Goal: Entertainment & Leisure: Consume media (video, audio)

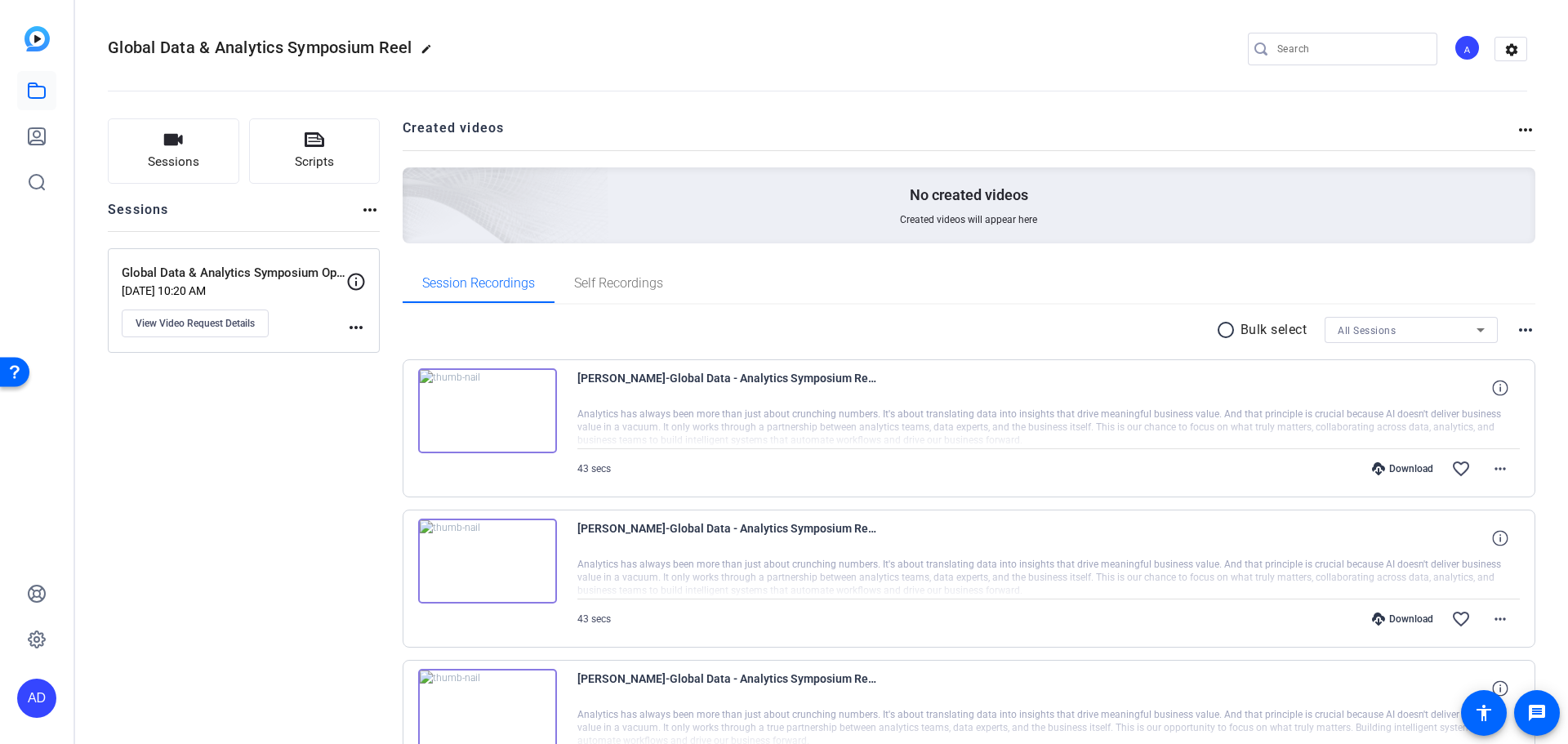
scroll to position [127, 0]
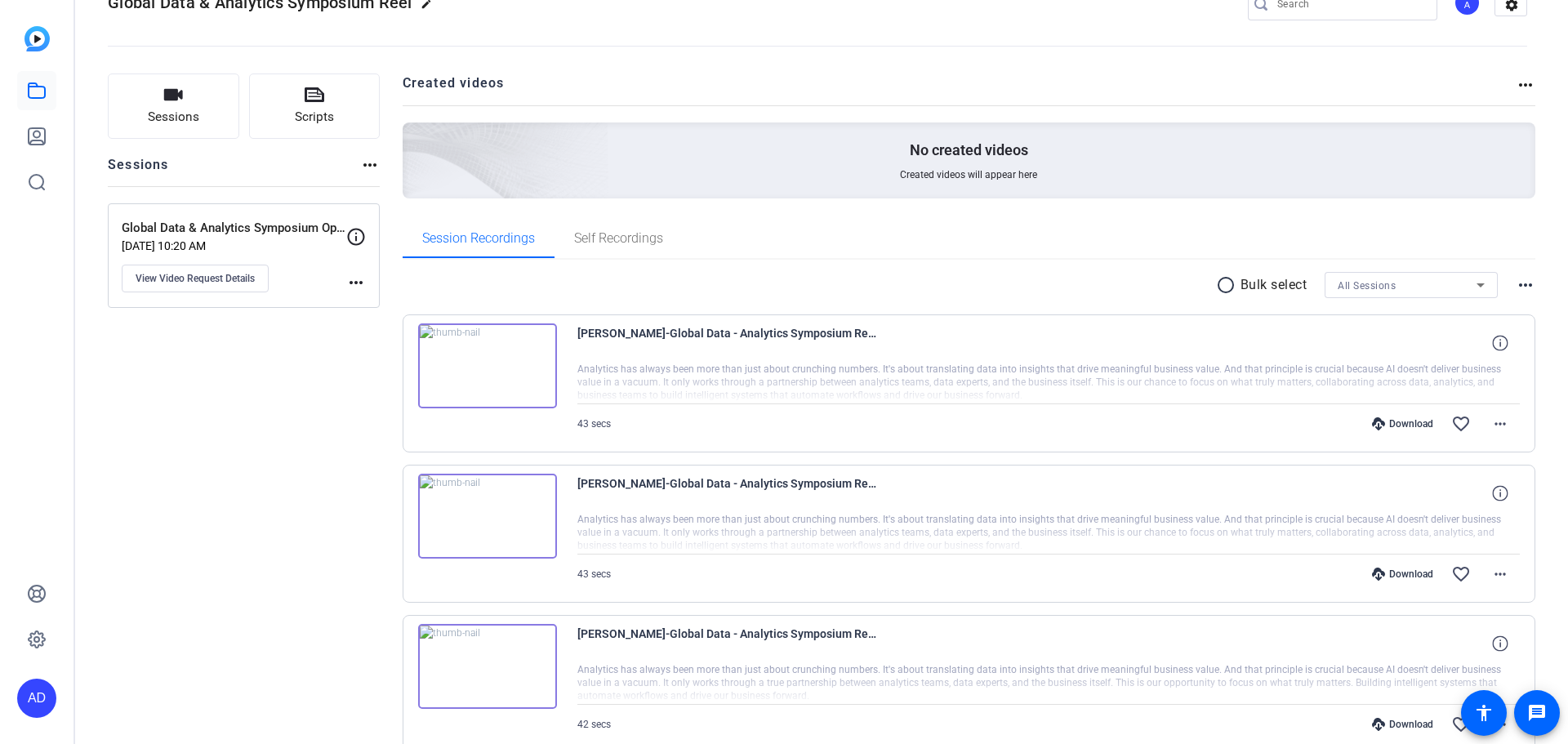
scroll to position [127, 0]
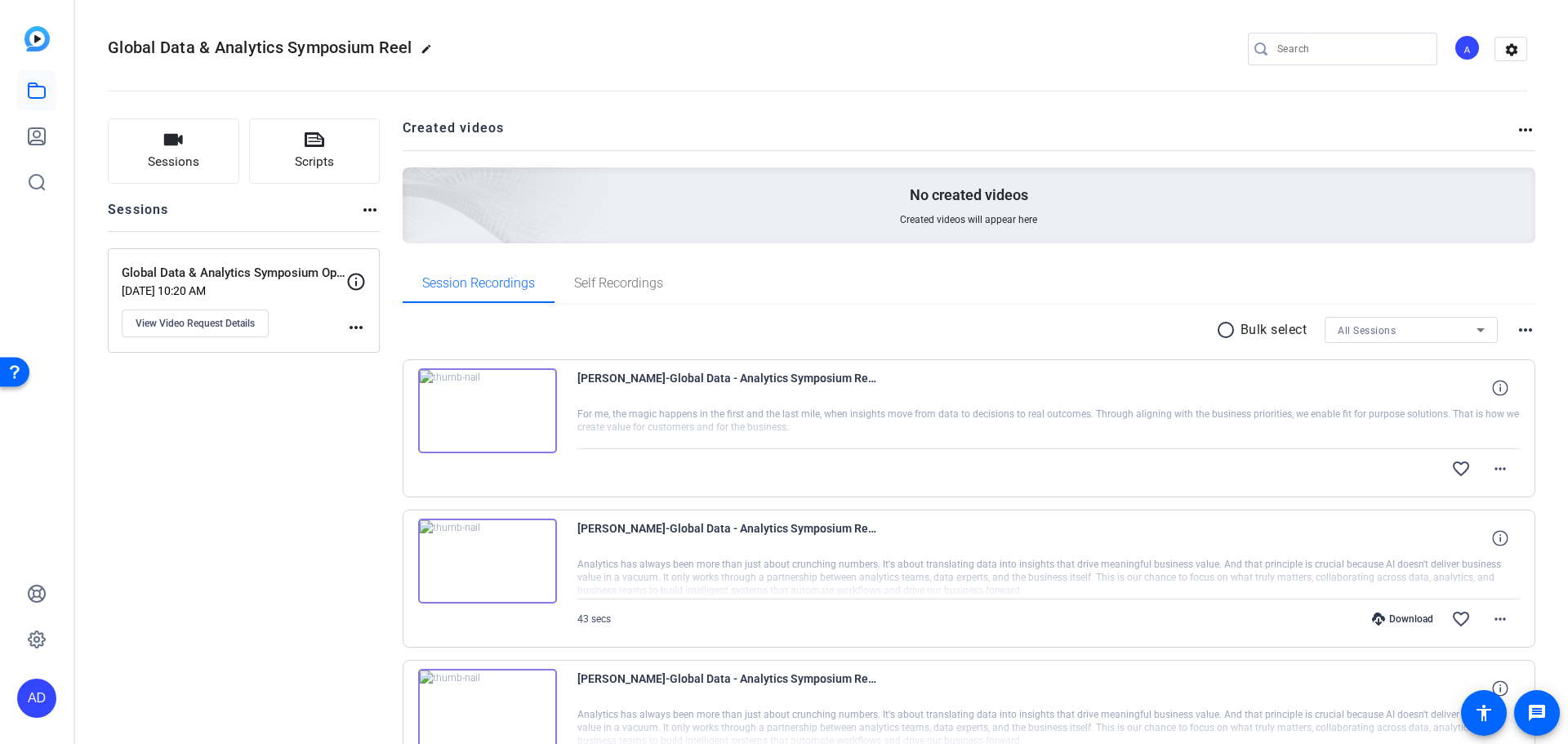
click at [483, 410] on img at bounding box center [488, 411] width 139 height 85
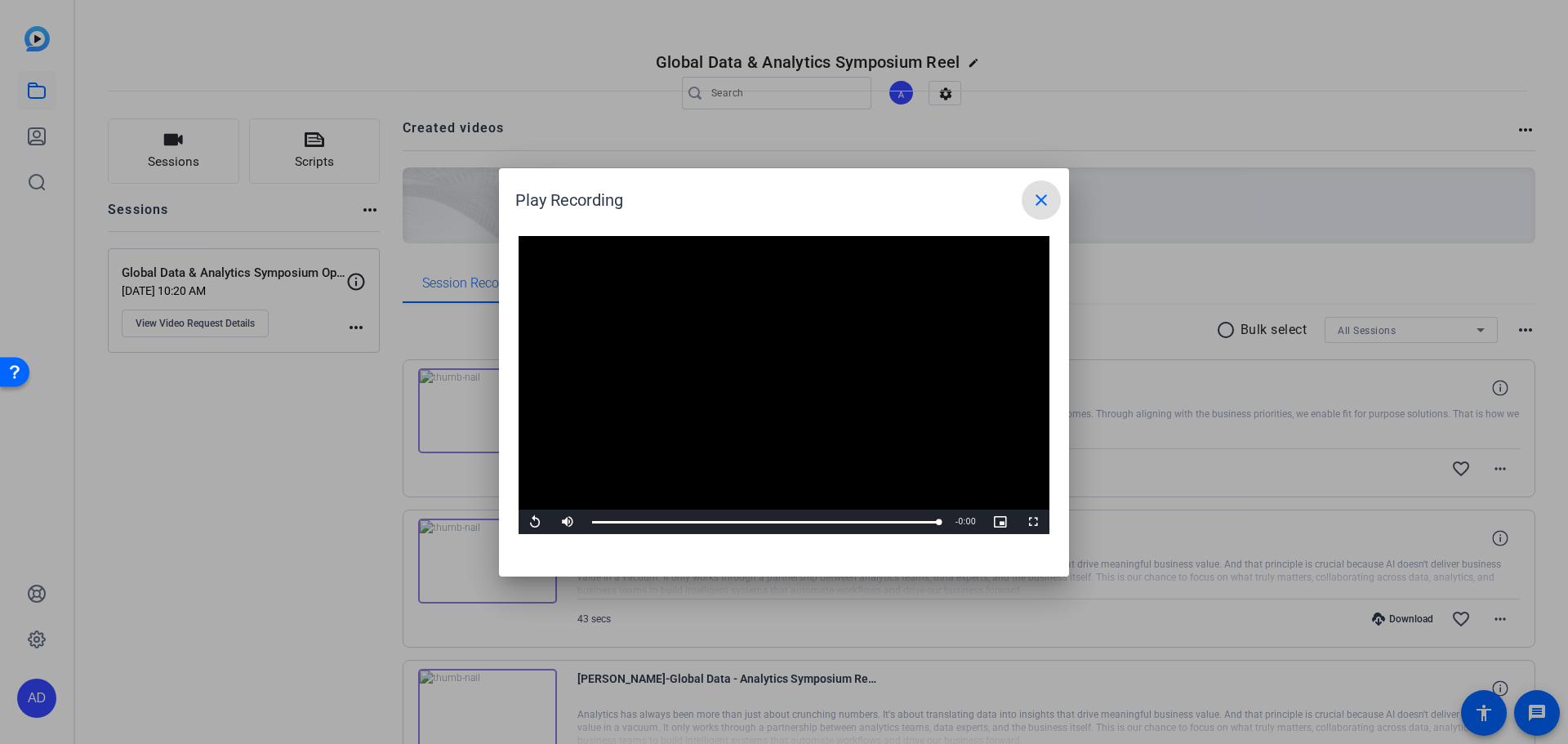
click at [1042, 203] on mat-icon "close" at bounding box center [1041, 200] width 20 height 20
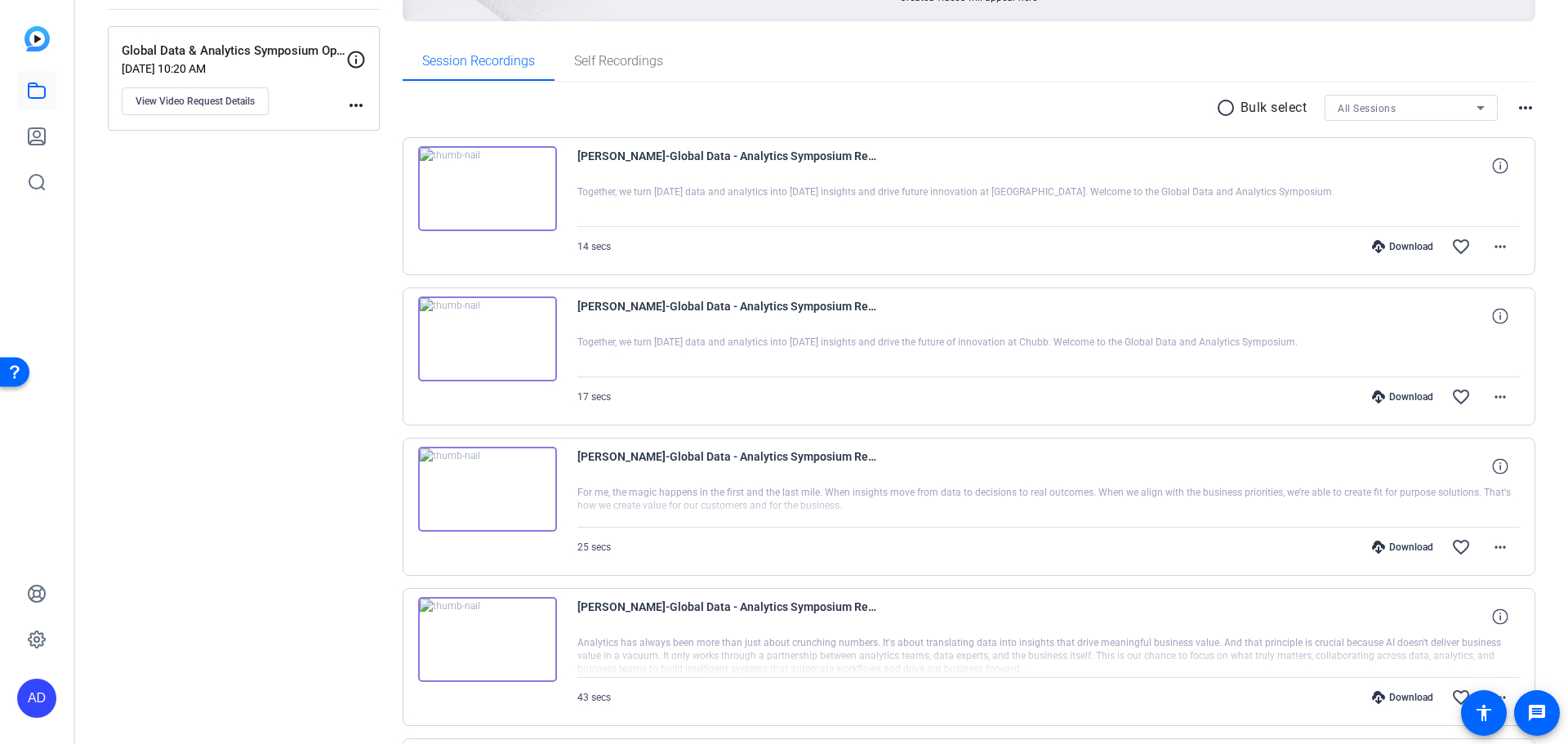
scroll to position [327, 0]
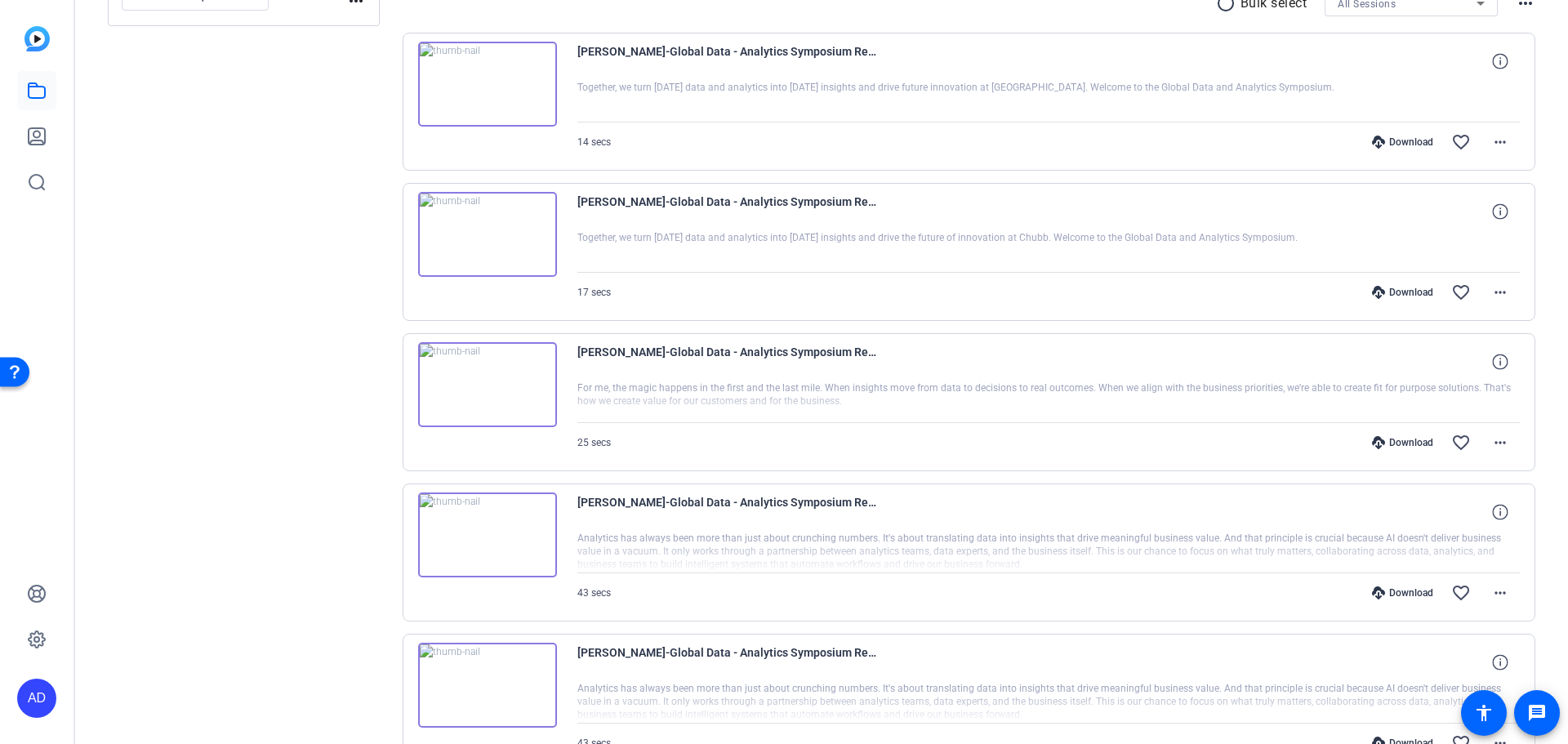
click at [479, 86] on img at bounding box center [488, 84] width 139 height 85
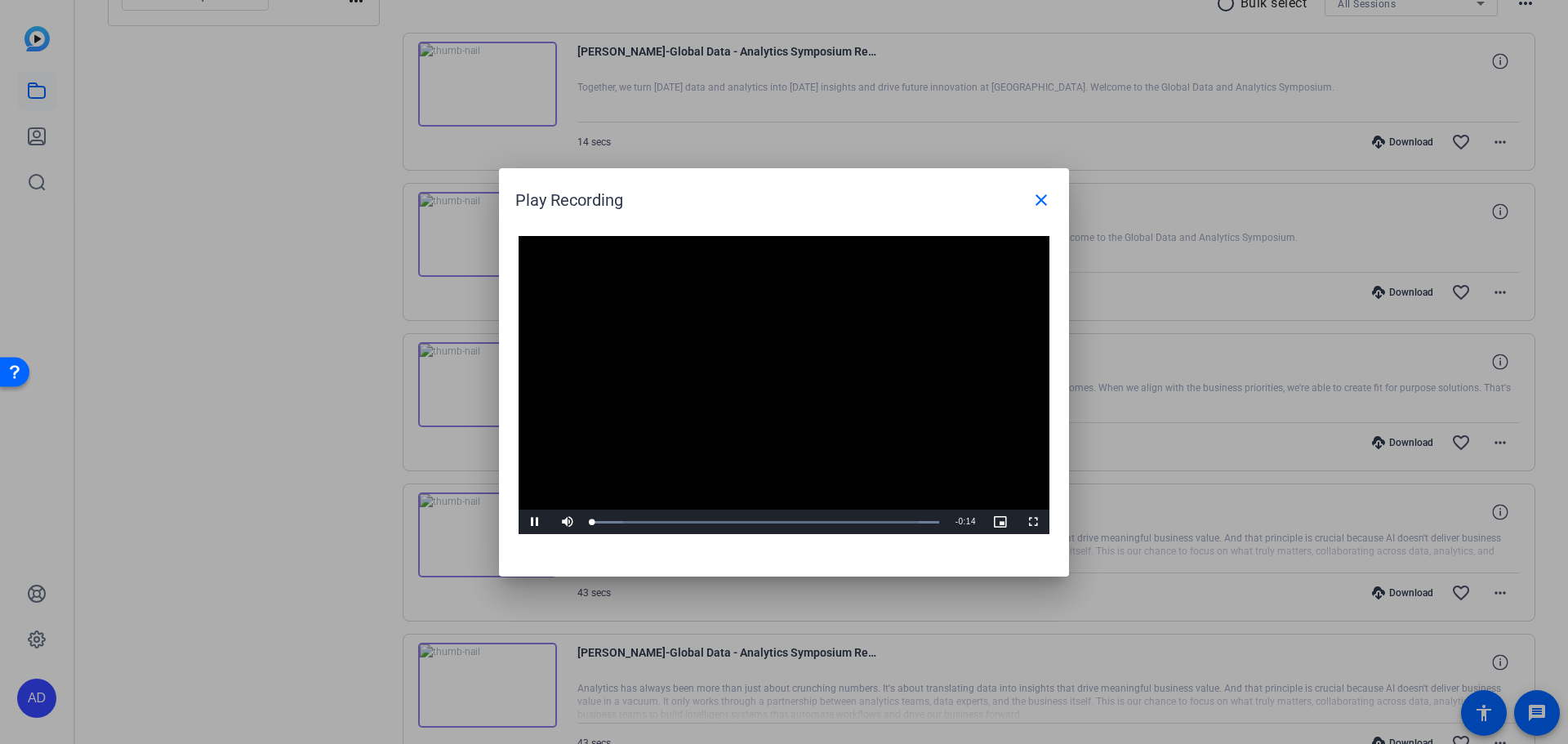
click at [761, 384] on video "Video Player" at bounding box center [784, 385] width 531 height 299
click at [544, 522] on span "Video Player" at bounding box center [534, 522] width 33 height 0
click at [531, 522] on span "Video Player" at bounding box center [534, 522] width 33 height 0
drag, startPoint x: 714, startPoint y: 522, endPoint x: 639, endPoint y: 525, distance: 75.1
click at [639, 524] on div "0:01" at bounding box center [615, 522] width 47 height 4
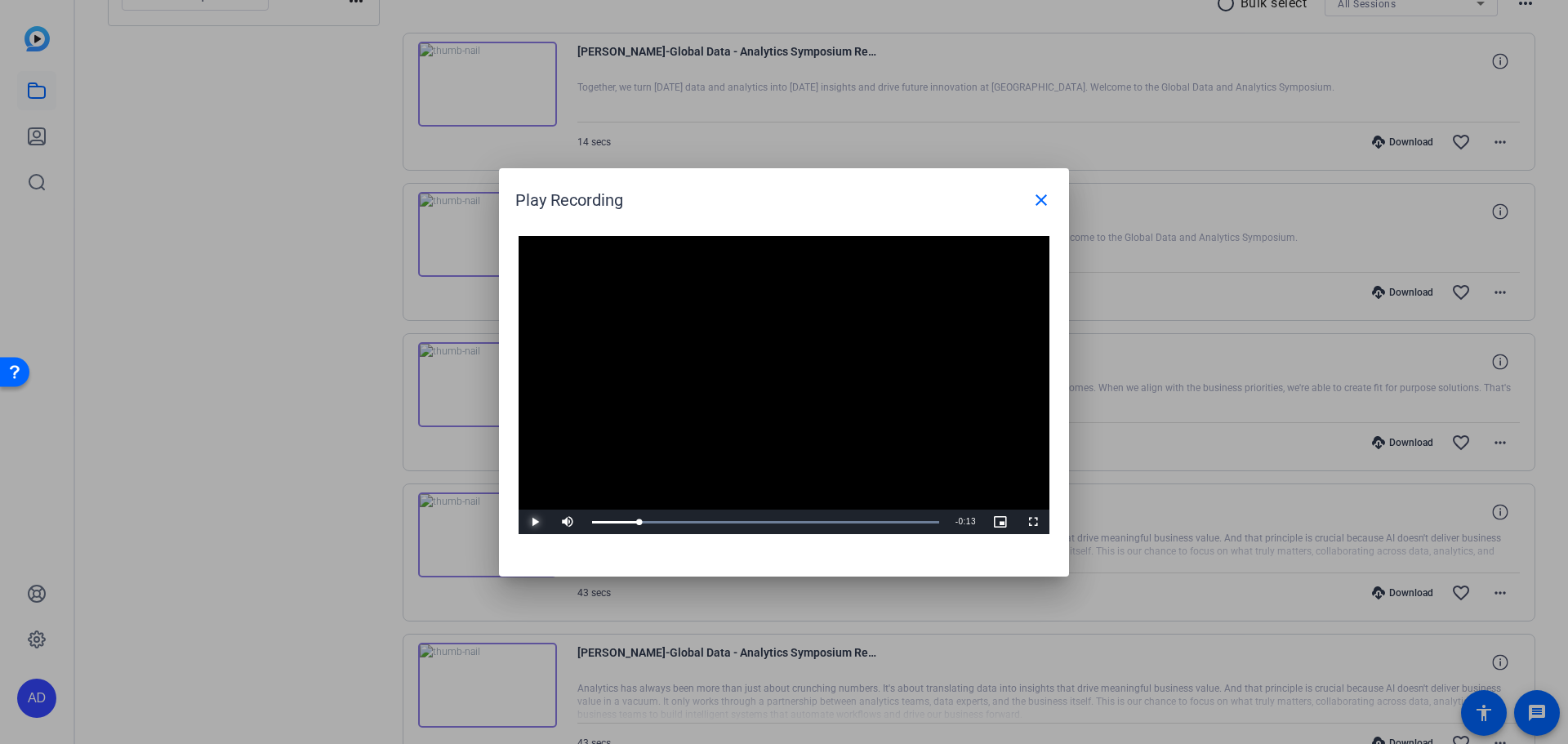
click at [534, 522] on span "Video Player" at bounding box center [534, 522] width 33 height 0
click at [535, 522] on span "Video Player" at bounding box center [534, 522] width 33 height 0
click at [1039, 199] on mat-icon "close" at bounding box center [1041, 200] width 20 height 20
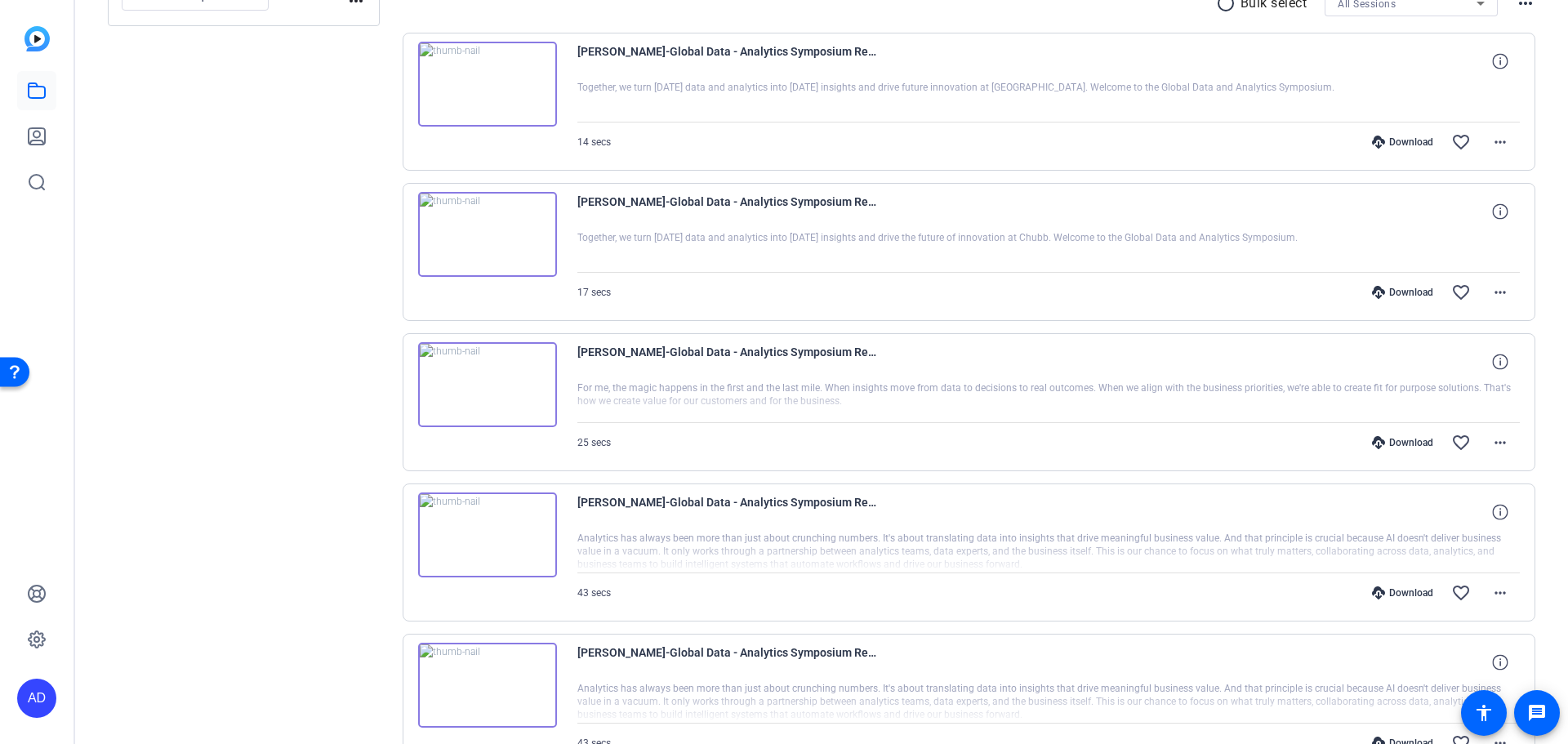
click at [492, 234] on img at bounding box center [488, 234] width 139 height 85
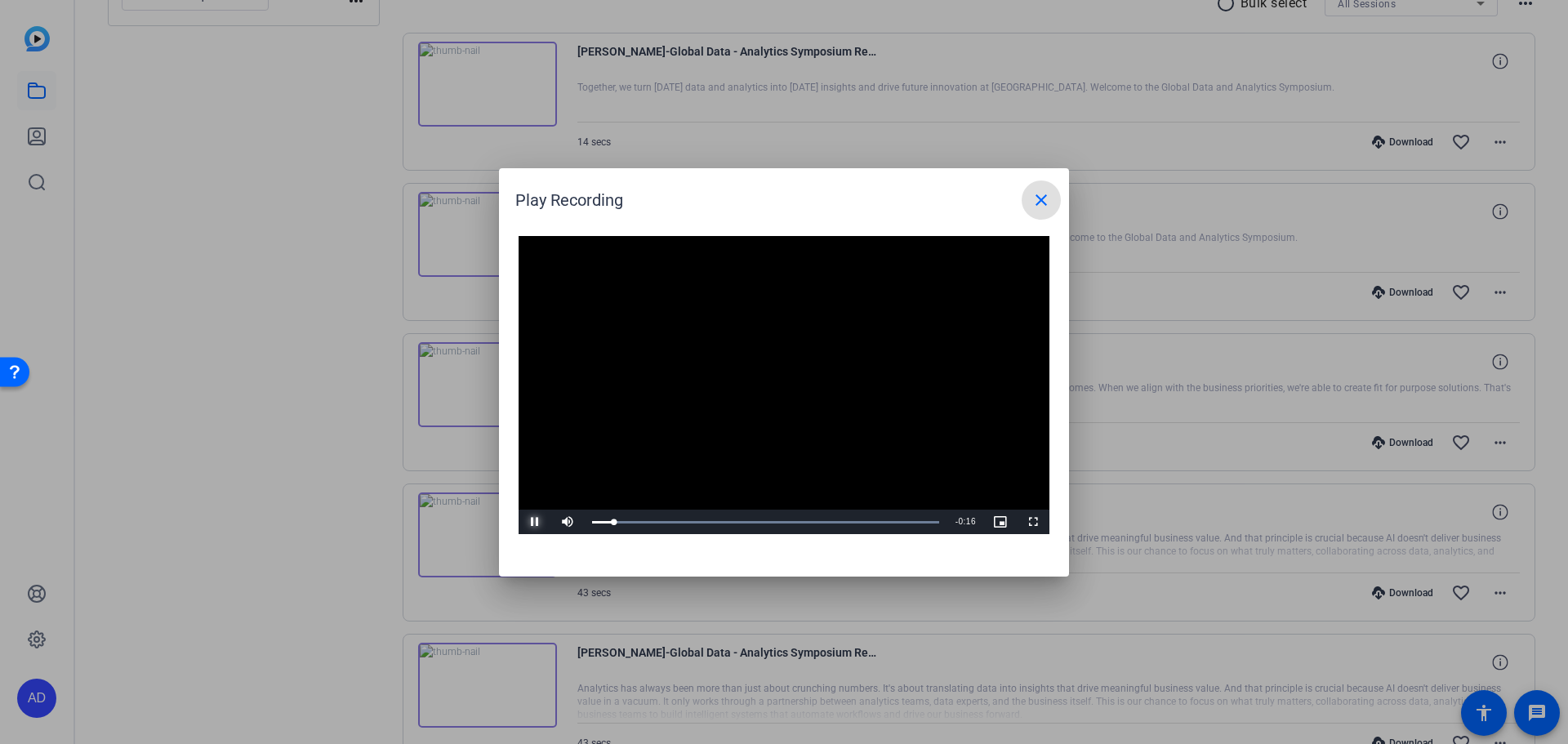
click at [525, 522] on span "Video Player" at bounding box center [534, 522] width 33 height 0
click at [534, 522] on span "Video Player" at bounding box center [534, 522] width 33 height 0
click at [1038, 207] on mat-icon "close" at bounding box center [1041, 200] width 20 height 20
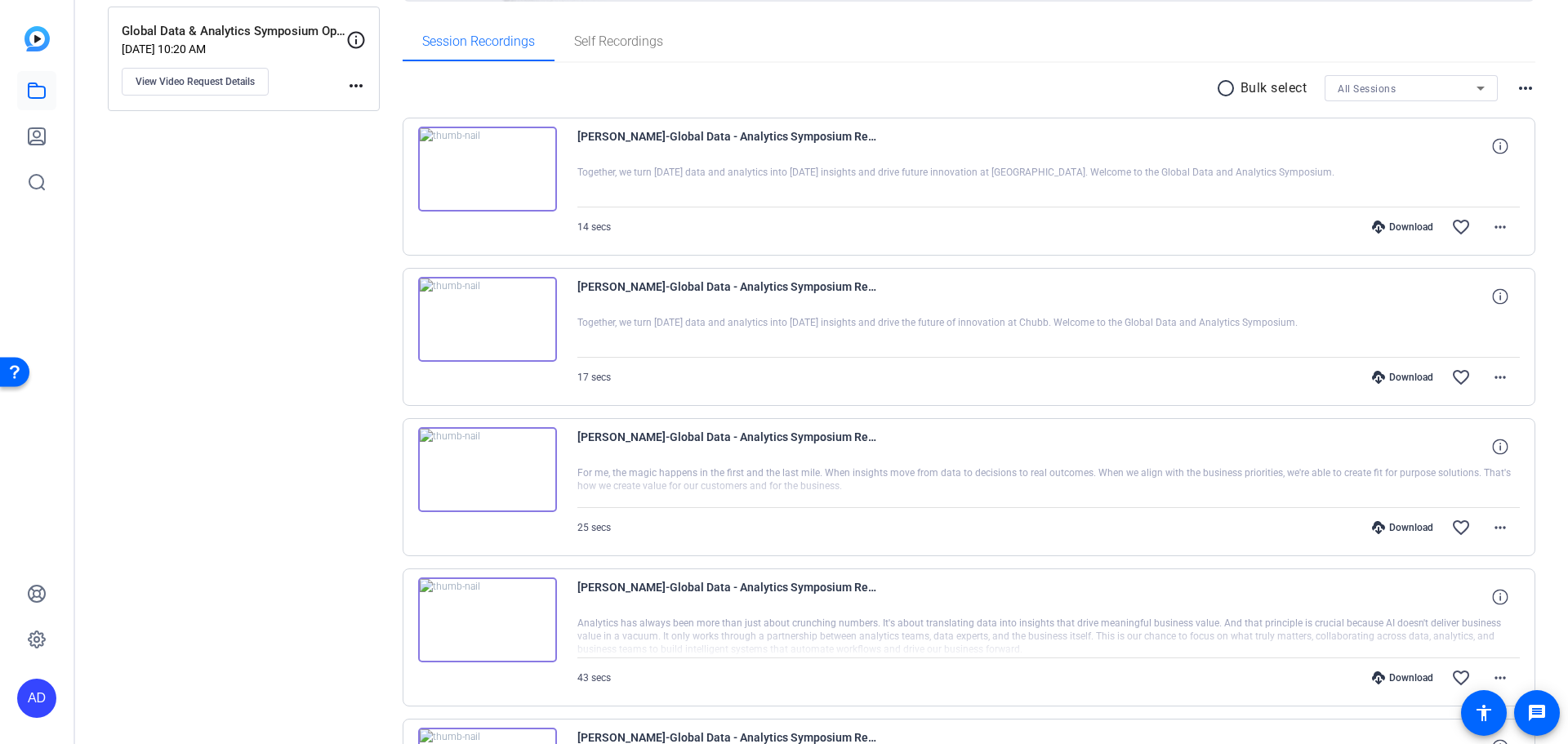
scroll to position [163, 0]
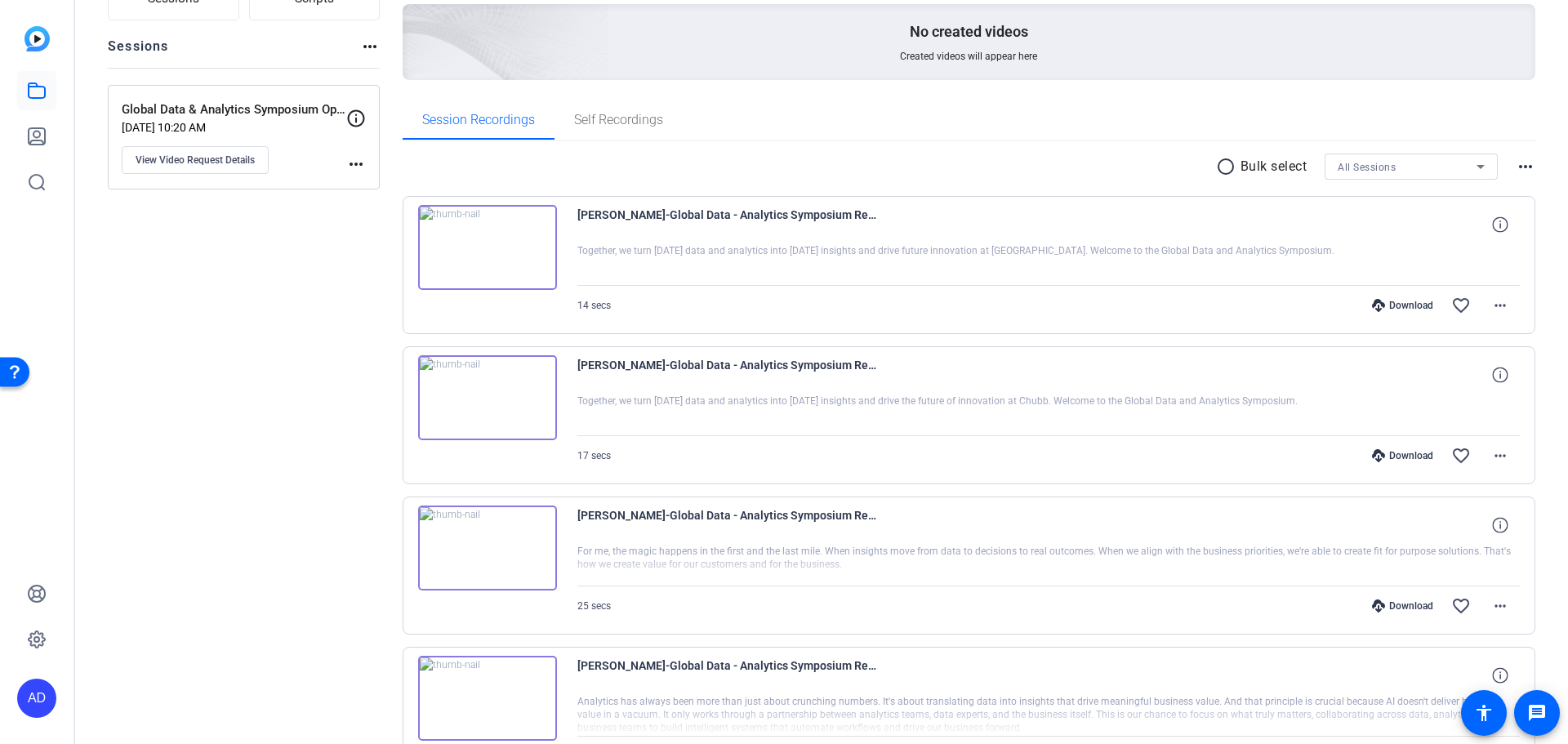
click at [483, 260] on img at bounding box center [488, 247] width 139 height 85
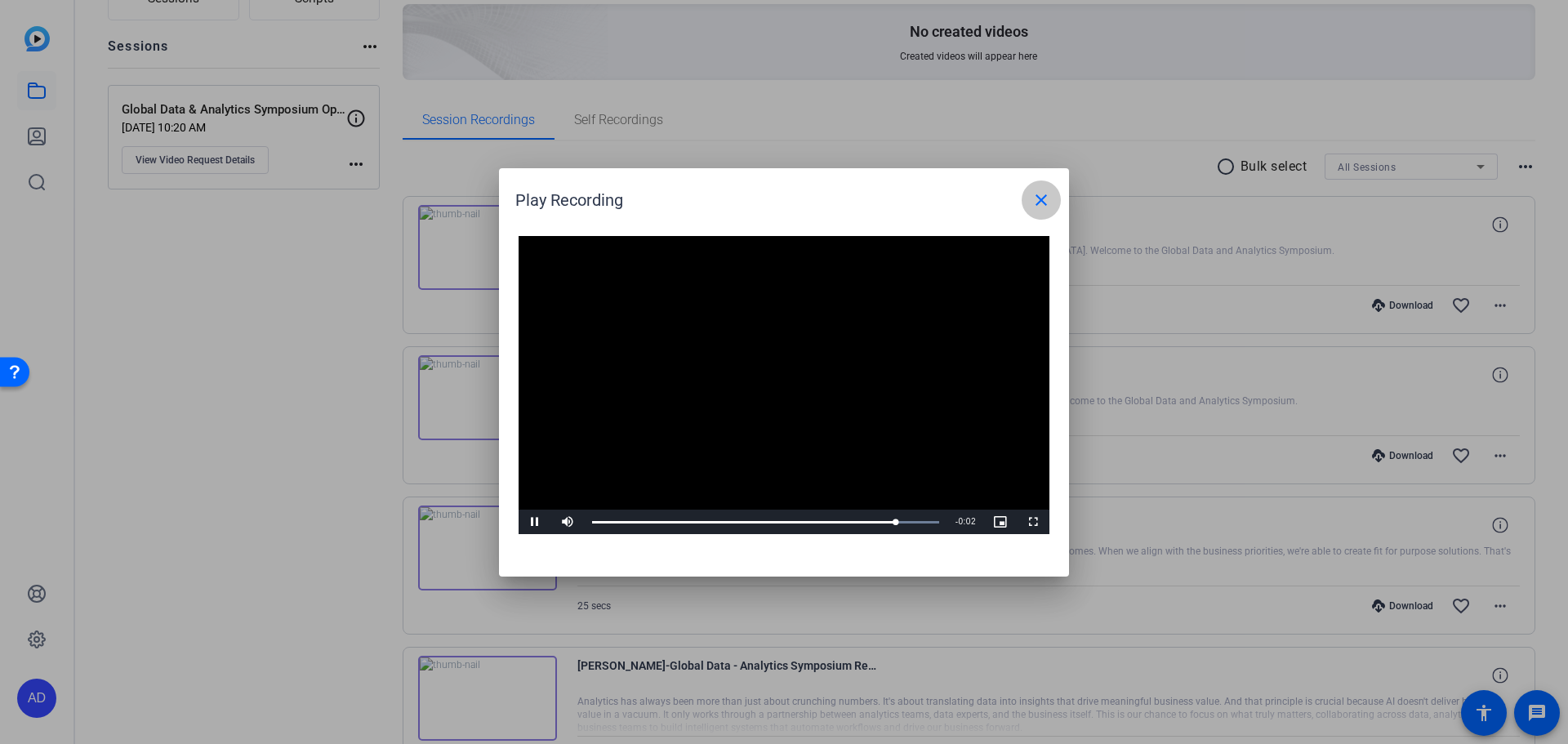
click at [1035, 207] on mat-icon "close" at bounding box center [1041, 200] width 20 height 20
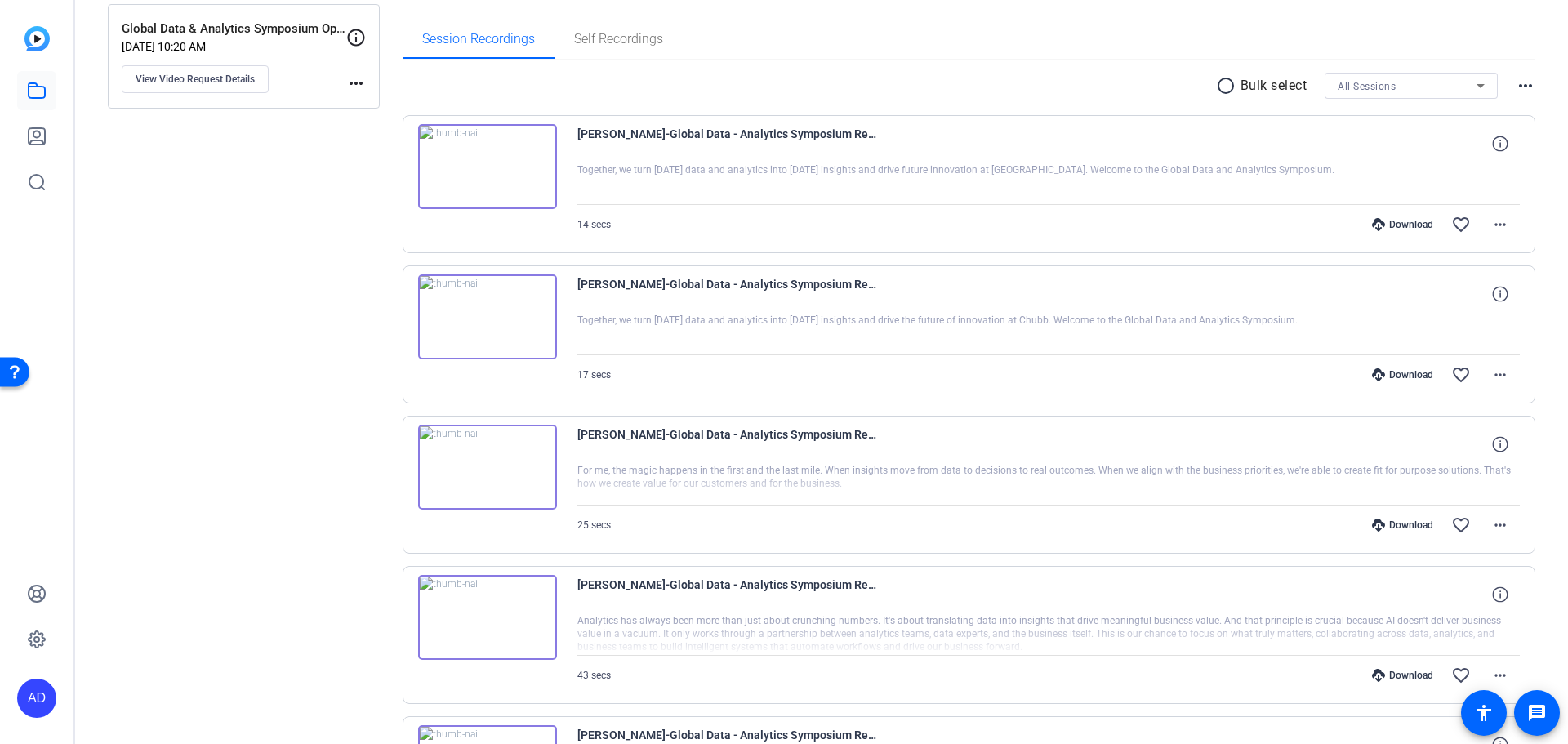
scroll to position [245, 0]
click at [491, 462] on img at bounding box center [488, 466] width 139 height 85
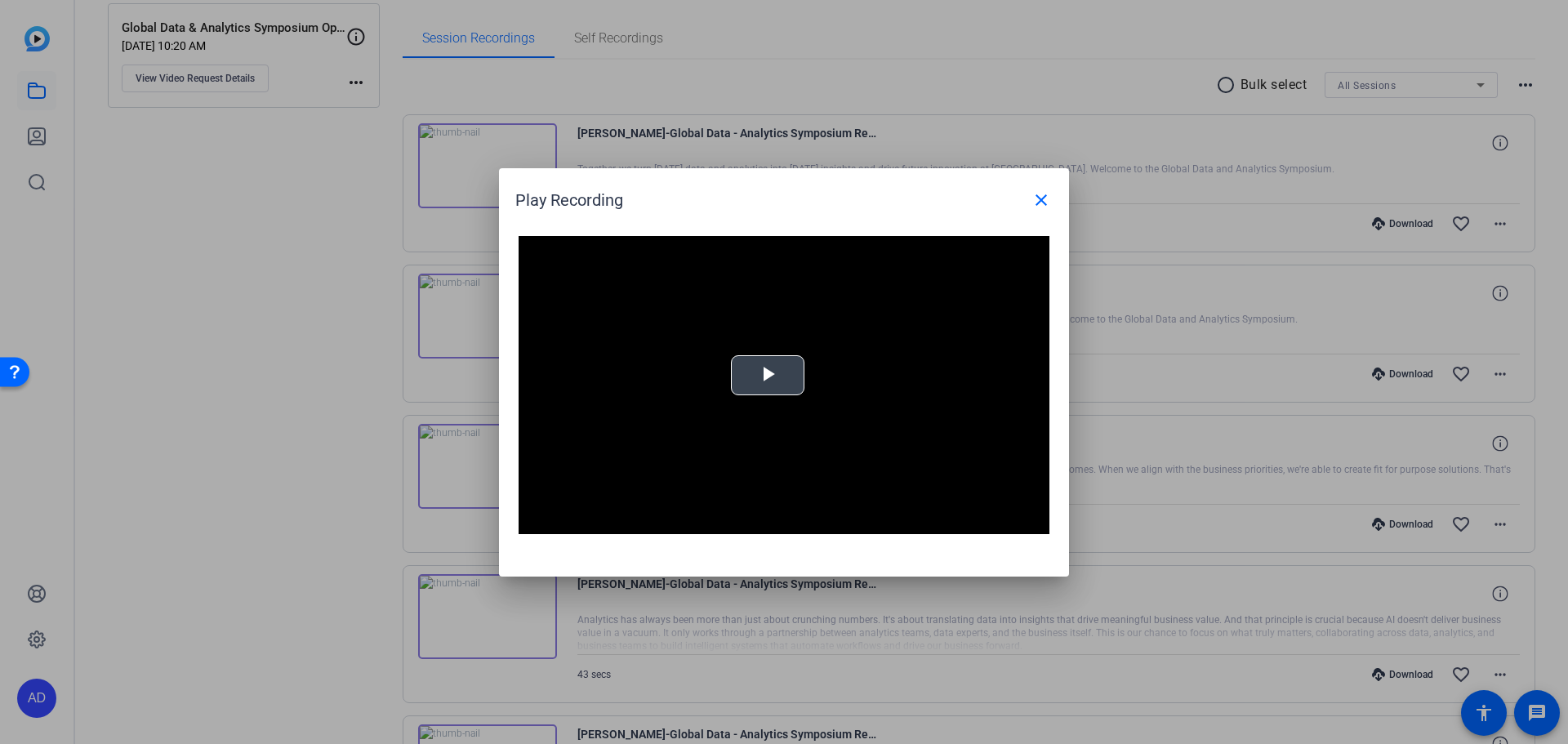
click at [768, 375] on span "Video Player" at bounding box center [768, 375] width 0 height 0
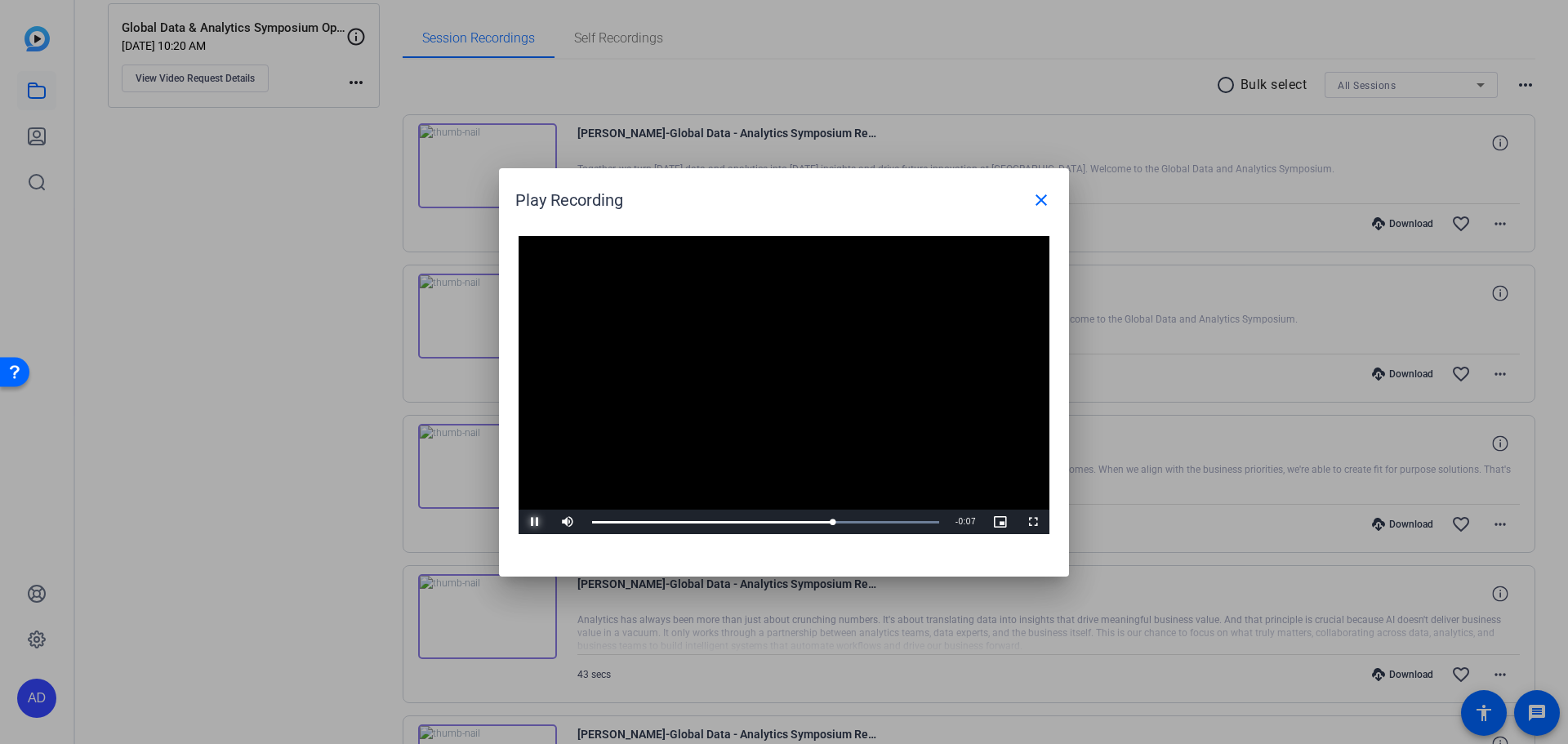
click at [531, 522] on span "Video Player" at bounding box center [534, 522] width 33 height 0
click at [1046, 200] on mat-icon "close" at bounding box center [1041, 200] width 20 height 20
